Goal: Understand process/instructions

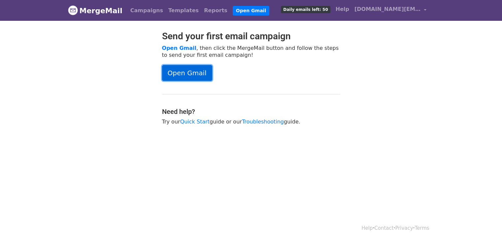
click at [187, 74] on link "Open Gmail" at bounding box center [187, 73] width 50 height 16
click at [196, 70] on link "Open Gmail" at bounding box center [187, 73] width 50 height 16
